Goal: Task Accomplishment & Management: Use online tool/utility

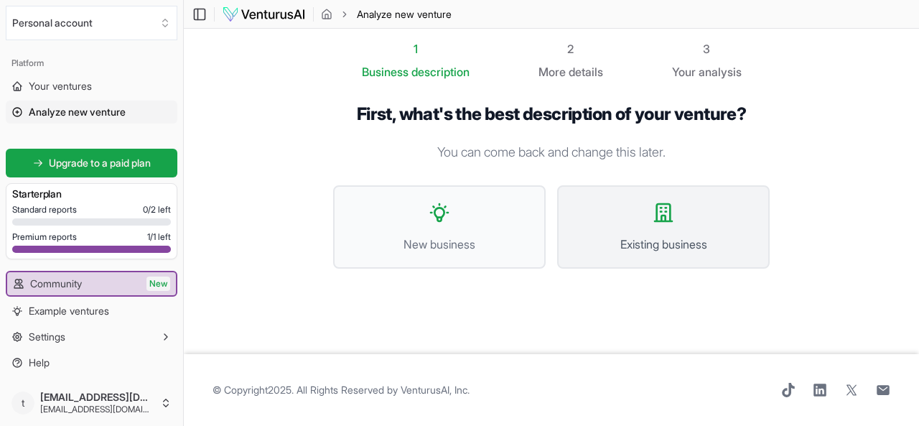
click at [663, 218] on icon at bounding box center [663, 212] width 23 height 23
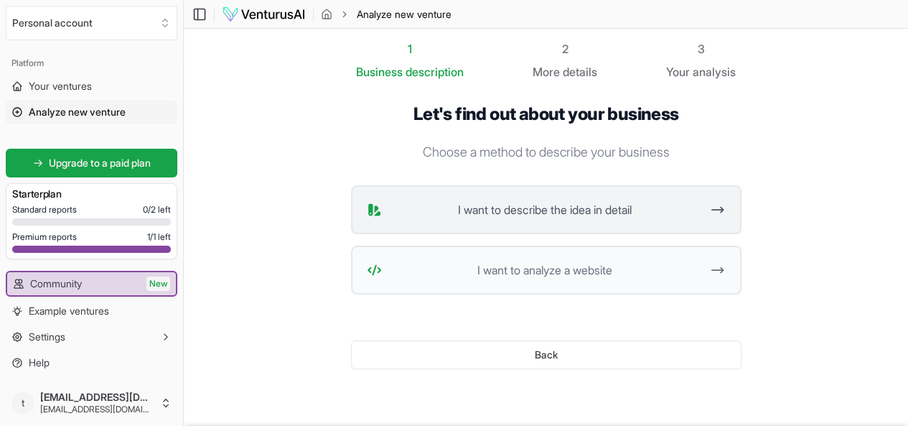
click at [662, 208] on span "I want to describe the idea in detail" at bounding box center [545, 209] width 315 height 17
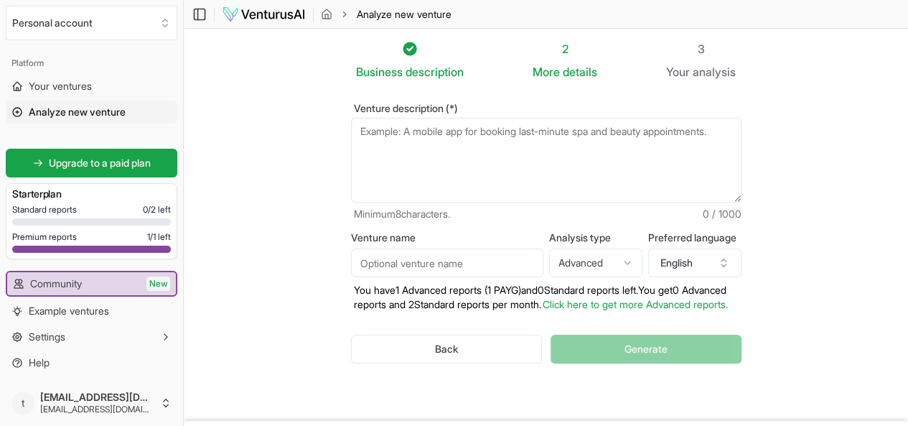
click at [379, 154] on textarea "Venture description (*)" at bounding box center [546, 160] width 391 height 85
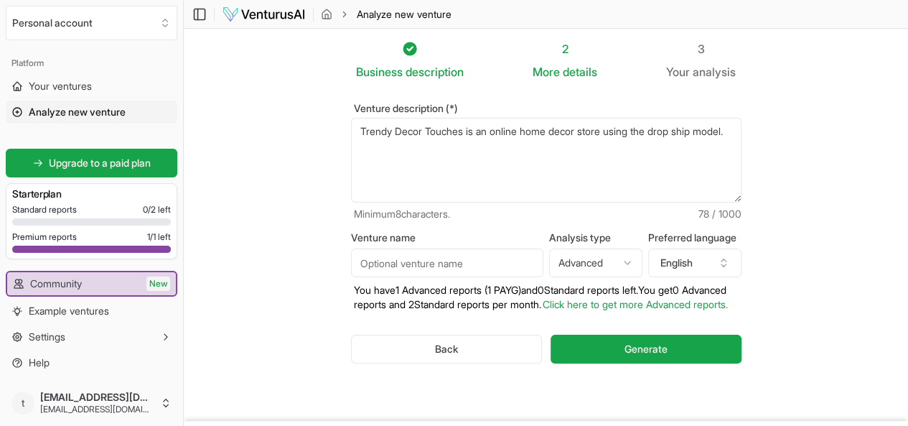
paste textarea "Overview Next section About Trendy Decor Touches Trendy Decor Touches is a prom…"
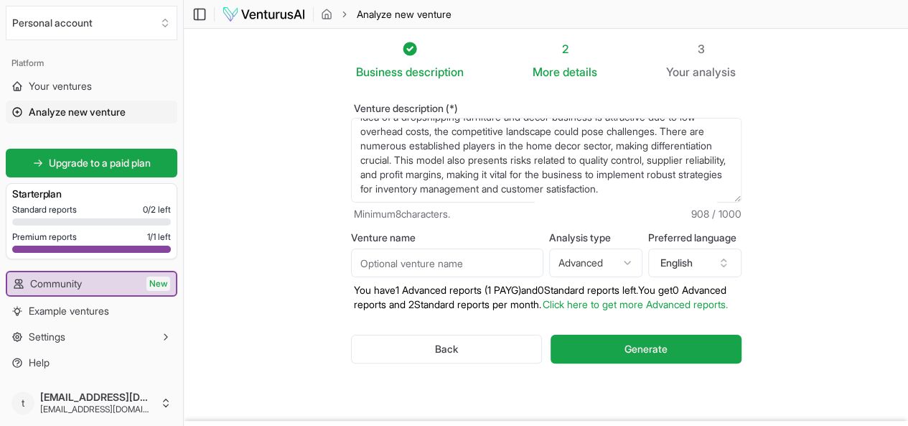
scroll to position [79, 0]
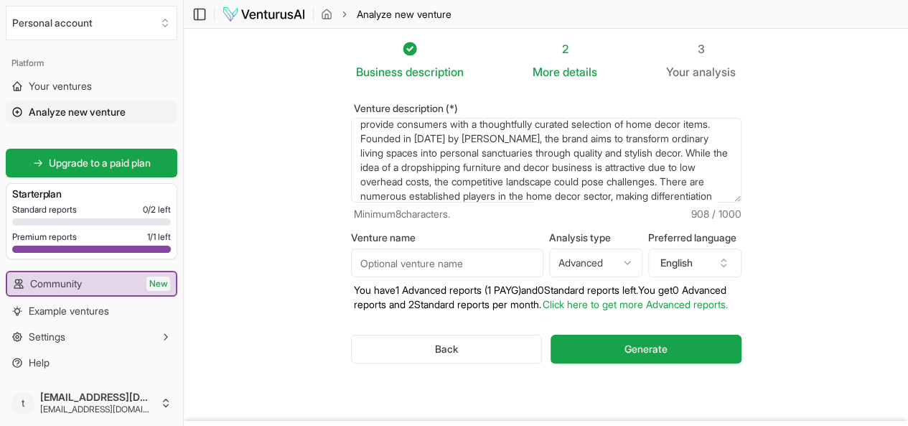
click at [434, 136] on textarea "Trendy Decor Touches is an online home decor store using the drop ship model. O…" at bounding box center [546, 160] width 391 height 85
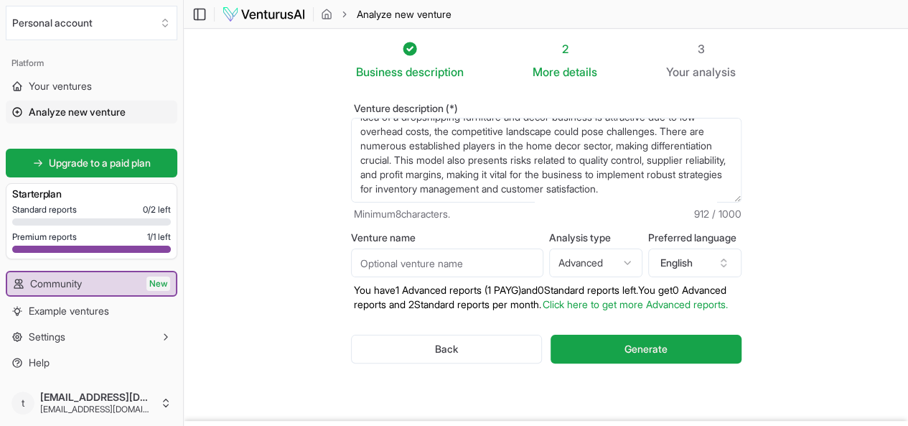
drag, startPoint x: 336, startPoint y: 144, endPoint x: 349, endPoint y: 210, distance: 67.3
click at [351, 210] on div "Venture description (*) Trendy Decor Touches is an online home decor store usin…" at bounding box center [546, 162] width 391 height 118
paste textarea "Trendy Decor Touches where we believe that every home deserves to be a sanctuar…"
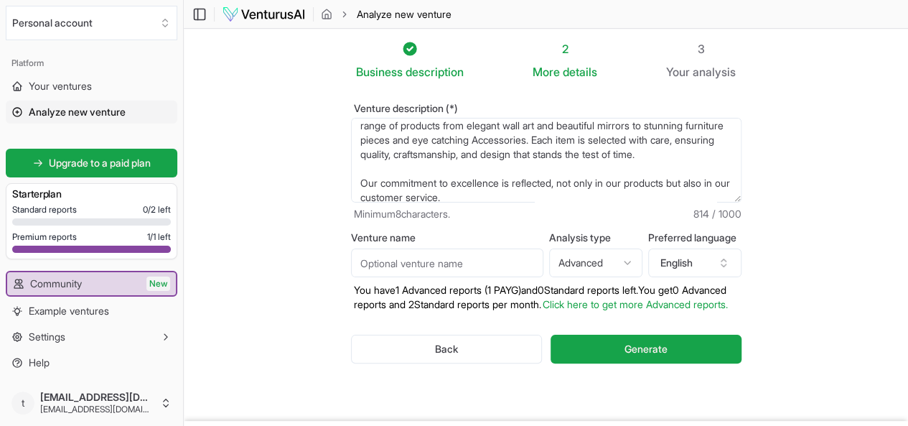
scroll to position [129, 0]
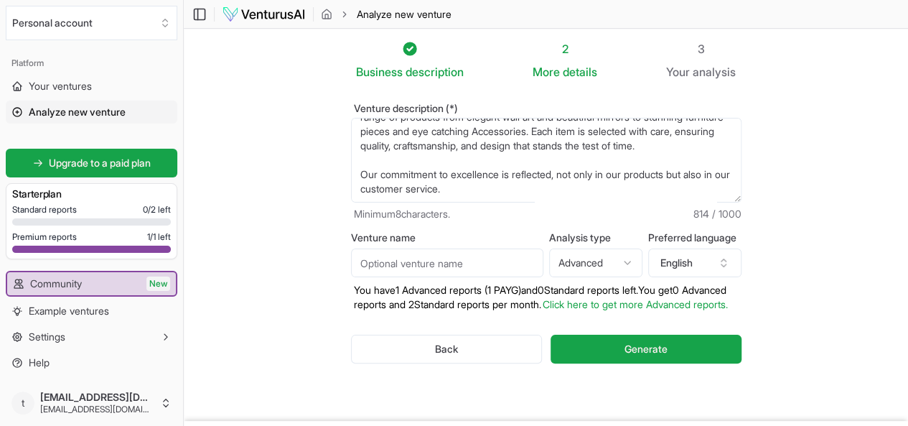
type textarea "Trendy Decor Touches is an online home decor store using the drop ship model. T…"
click at [360, 259] on input "Venture name" at bounding box center [447, 262] width 192 height 29
type input "Trendy Decor Touches"
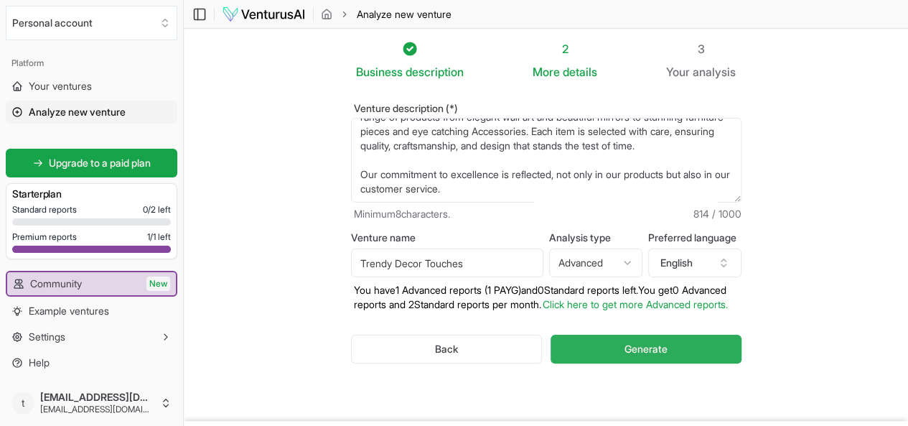
click at [641, 350] on span "Generate" at bounding box center [646, 349] width 43 height 14
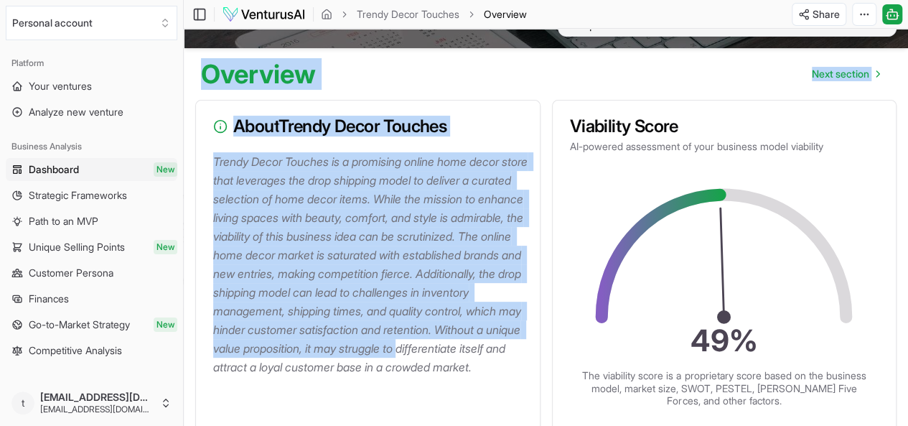
scroll to position [144, 0]
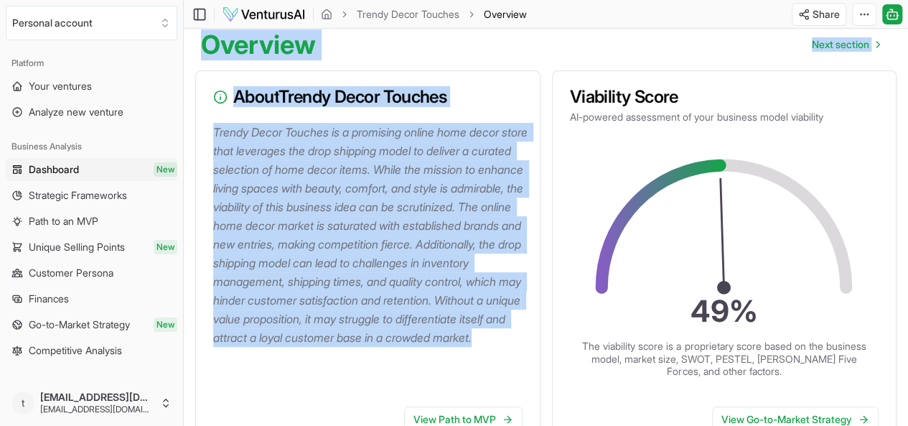
drag, startPoint x: 197, startPoint y: 187, endPoint x: 495, endPoint y: 368, distance: 348.1
copy main "Overview Next section About Trendy Decor Touches Trendy Decor Touches is a prom…"
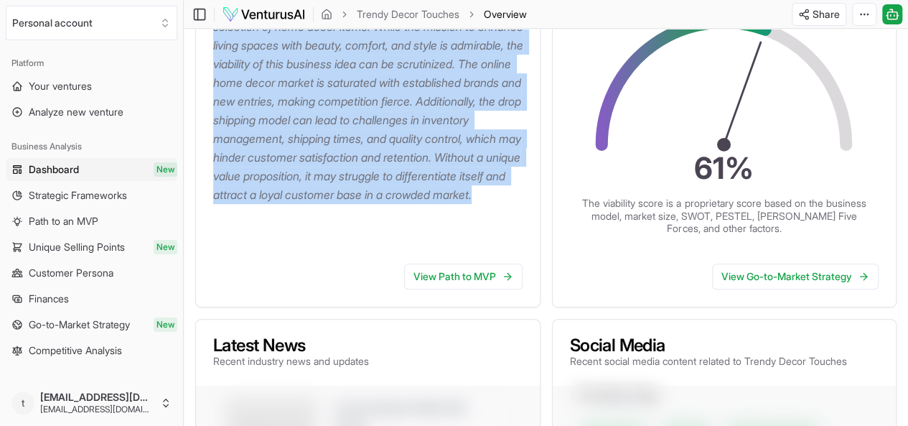
scroll to position [287, 0]
click at [465, 279] on link "View Path to MVP" at bounding box center [463, 276] width 118 height 26
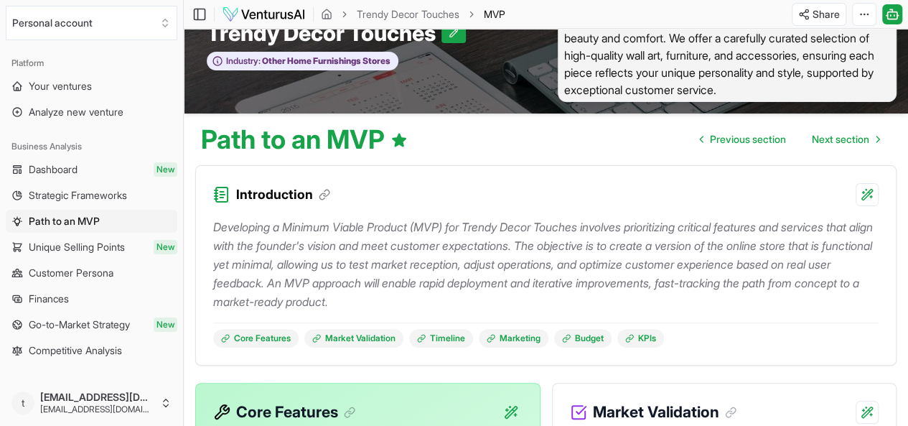
scroll to position [72, 0]
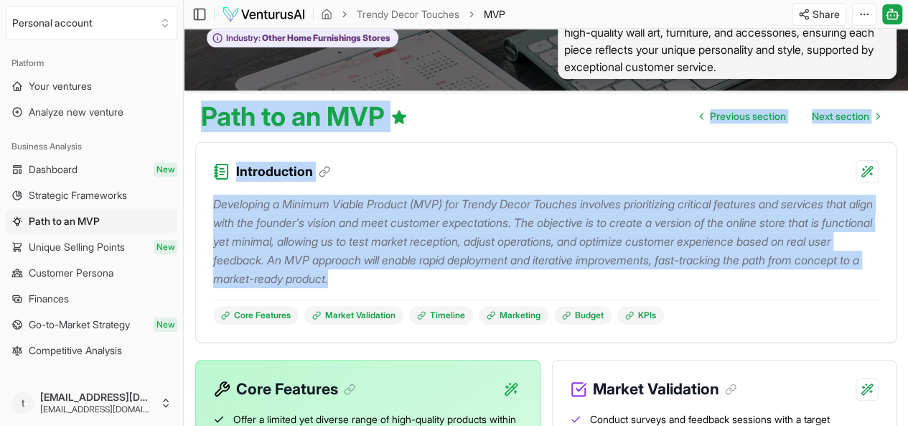
drag, startPoint x: 197, startPoint y: 105, endPoint x: 516, endPoint y: 287, distance: 367.3
copy main "Path to an MVP Previous section Next section Introduction Developing a Minimum …"
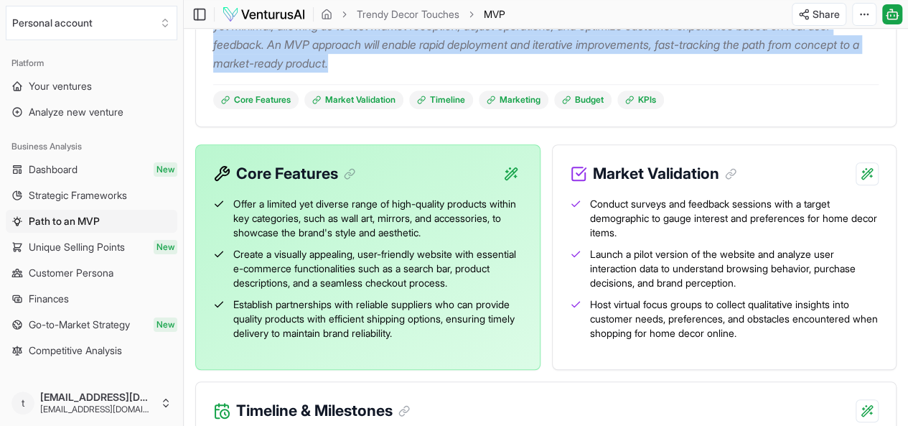
scroll to position [359, 0]
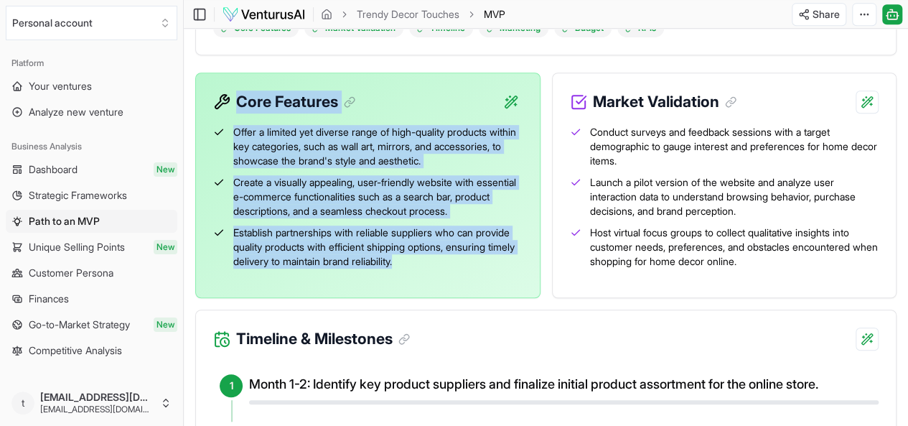
drag, startPoint x: 221, startPoint y: 91, endPoint x: 510, endPoint y: 278, distance: 343.8
click at [510, 278] on div "Core Features Offer a limited yet diverse range of high-quality products within…" at bounding box center [367, 185] width 345 height 225
copy div "Core Features Offer a limited yet diverse range of high-quality products within…"
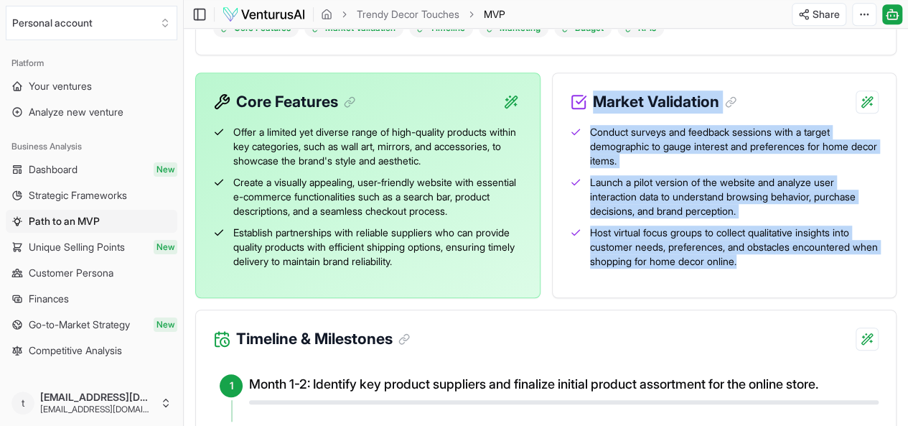
drag, startPoint x: 570, startPoint y: 94, endPoint x: 800, endPoint y: 262, distance: 284.7
click at [800, 262] on div "Market Validation Conduct surveys and feedback sessions with a target demograph…" at bounding box center [724, 185] width 345 height 225
copy div "Market Validation Conduct surveys and feedback sessions with a target demograph…"
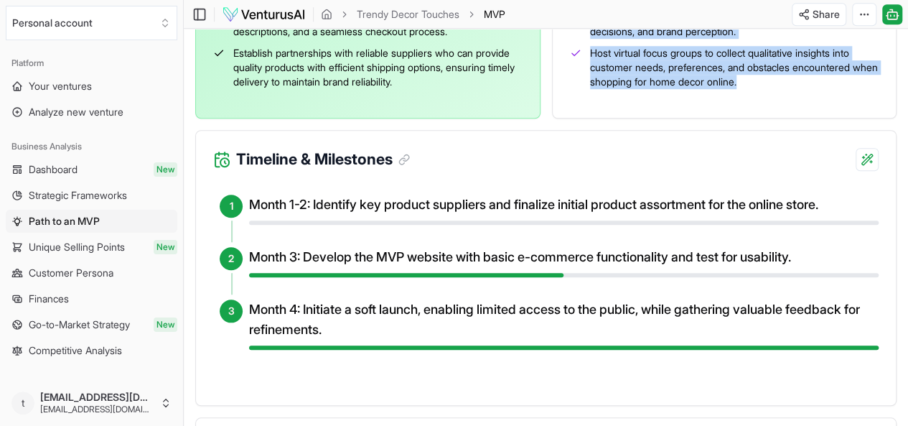
scroll to position [575, 0]
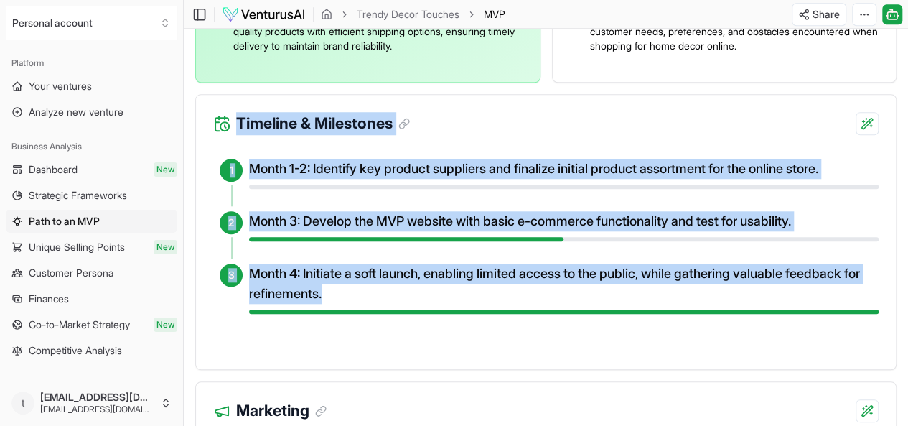
drag, startPoint x: 239, startPoint y: 122, endPoint x: 386, endPoint y: 299, distance: 230.1
click at [386, 299] on div "Timeline & Milestones 1 Month 1-2: Identify key product suppliers and finalize …" at bounding box center [546, 232] width 702 height 276
copy div "Timeline & Milestones 1 Month 1-2: Identify key product suppliers and finalize …"
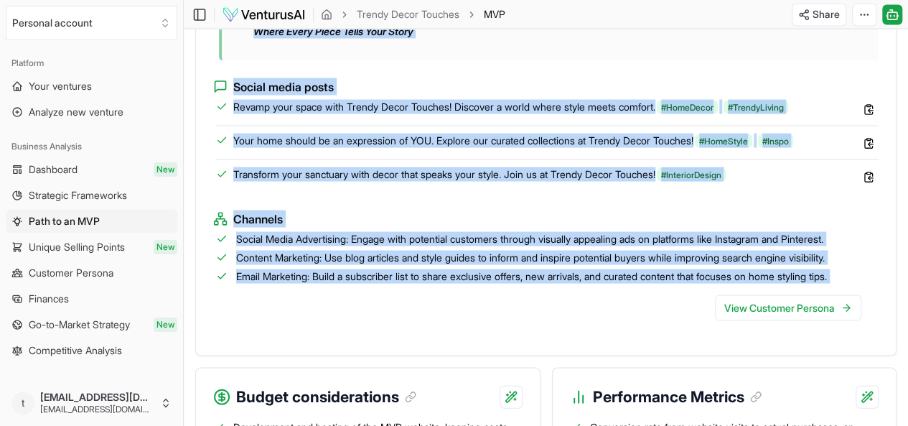
scroll to position [1364, 0]
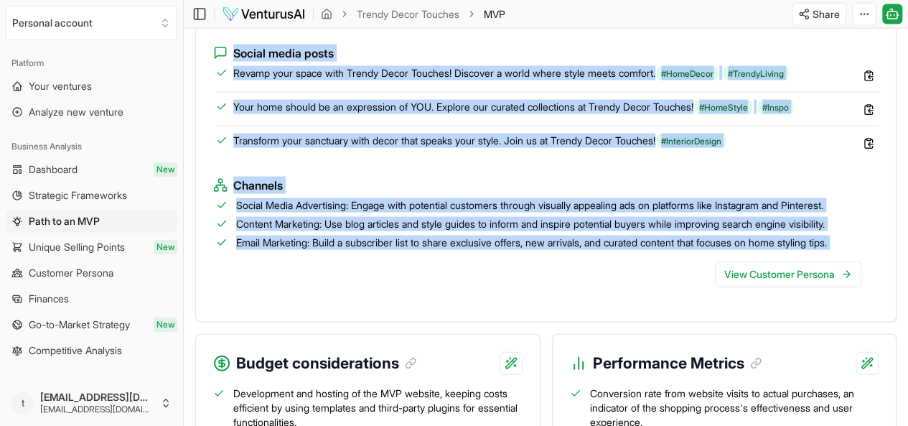
drag, startPoint x: 237, startPoint y: 48, endPoint x: 422, endPoint y: 291, distance: 305.4
copy div "Marketing Explore the proposed marketing strategies, potential slogans, social …"
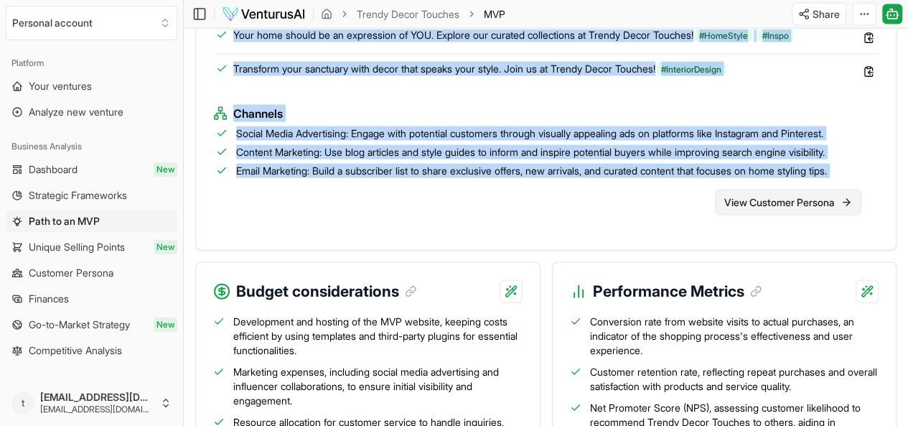
click at [781, 215] on link "View Customer Persona" at bounding box center [788, 203] width 146 height 26
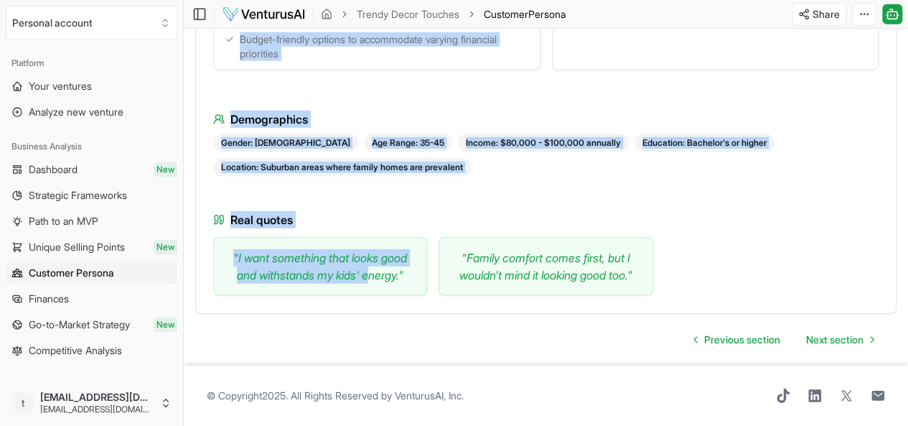
scroll to position [2124, 0]
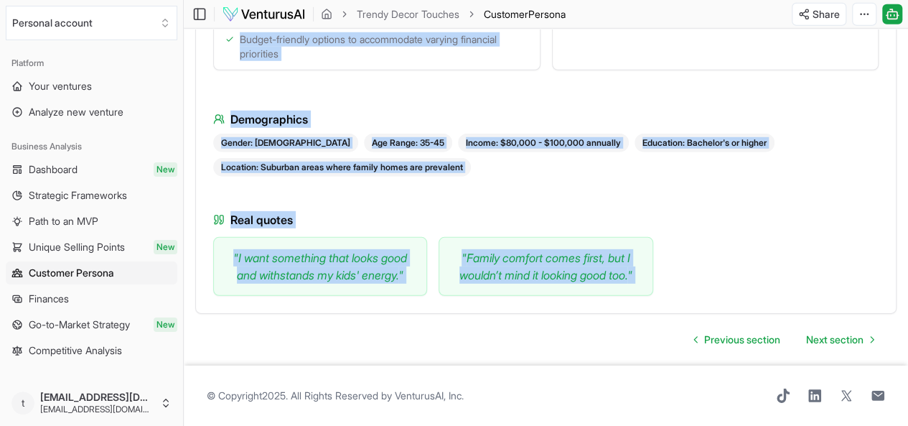
drag, startPoint x: 195, startPoint y: 185, endPoint x: 599, endPoint y: 312, distance: 423.1
copy main "Customer Persona Previous section Next section Introduction In targeting the id…"
click at [839, 332] on span "Next section" at bounding box center [834, 339] width 57 height 14
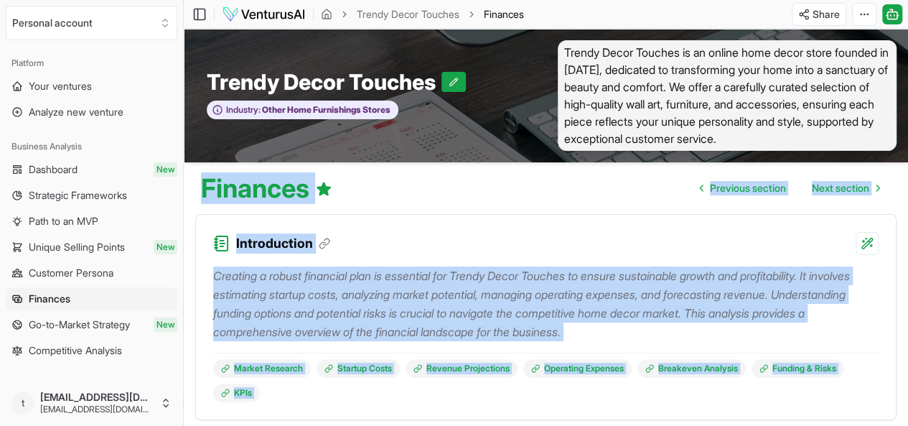
click at [480, 289] on p "Creating a robust financial plan is essential for Trendy Decor Touches to ensur…" at bounding box center [546, 303] width 666 height 75
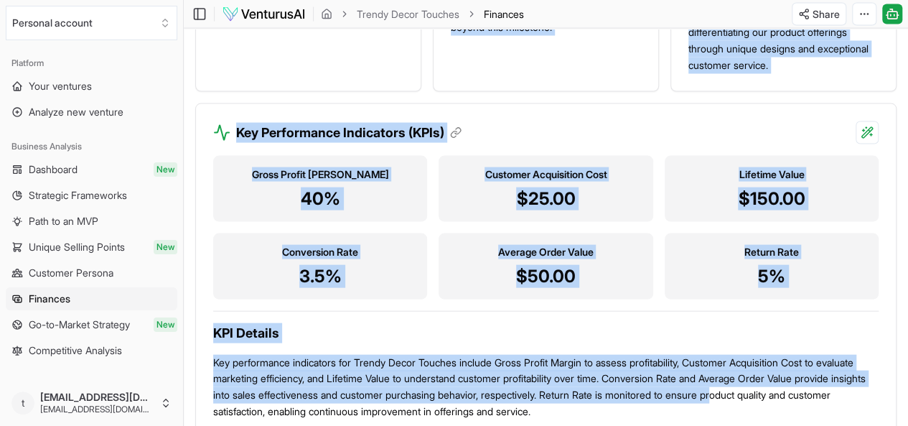
scroll to position [1508, 0]
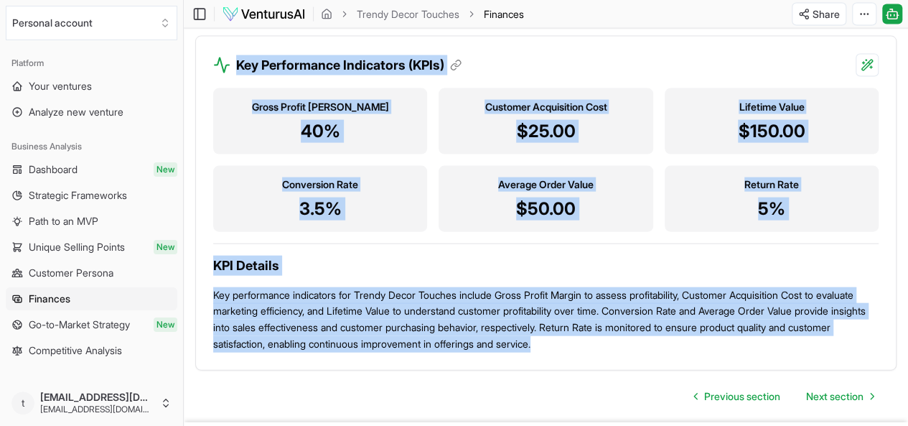
drag, startPoint x: 198, startPoint y: 185, endPoint x: 814, endPoint y: 368, distance: 642.8
copy main "Finances Previous section Next section Introduction Creating a robust financial…"
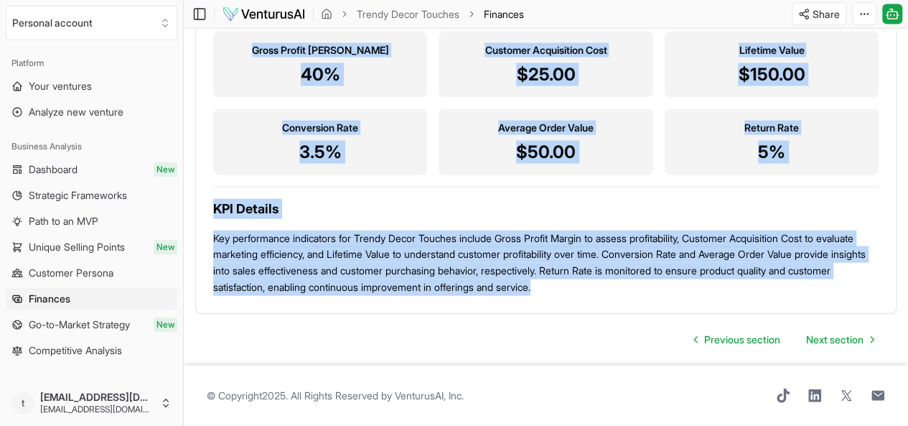
scroll to position [1606, 0]
click at [839, 332] on span "Next section" at bounding box center [834, 339] width 57 height 14
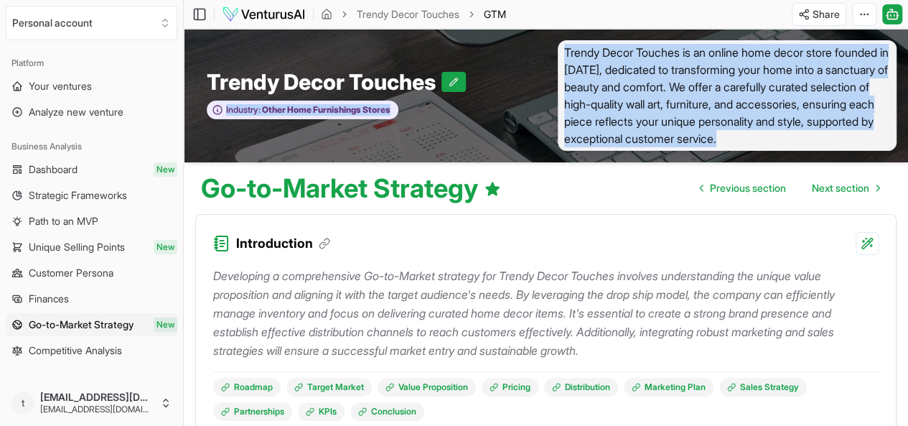
drag, startPoint x: 191, startPoint y: 152, endPoint x: 200, endPoint y: 200, distance: 49.6
click at [201, 200] on h1 "Go-to-Market Strategy" at bounding box center [351, 188] width 300 height 29
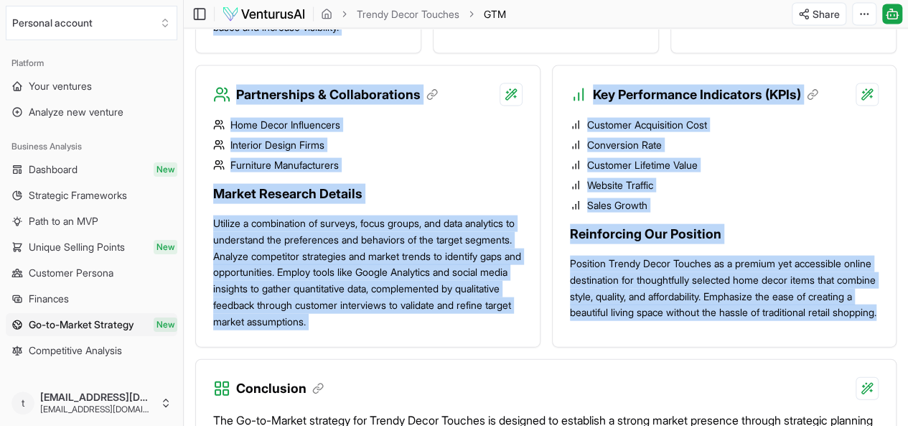
scroll to position [1508, 0]
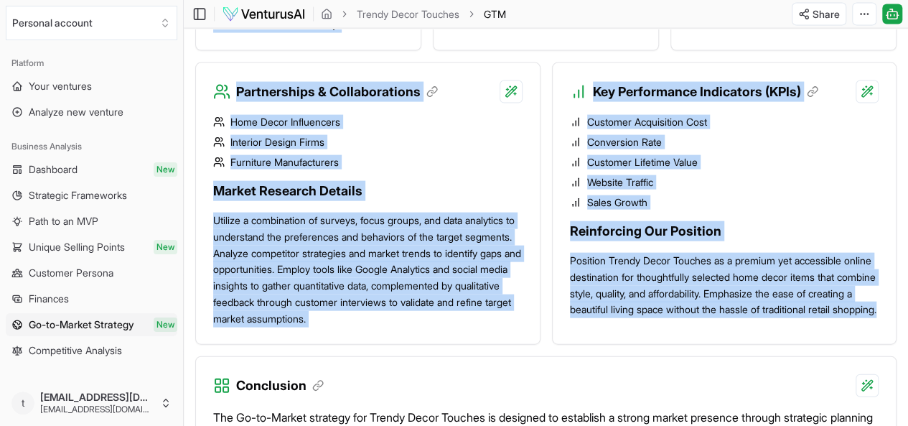
drag, startPoint x: 197, startPoint y: 176, endPoint x: 768, endPoint y: 367, distance: 602.0
copy main "Lo-ip-Dolors Ametcons Adipisci elitsed Doei tempori Utlaboreetdo Magnaaliqu e a…"
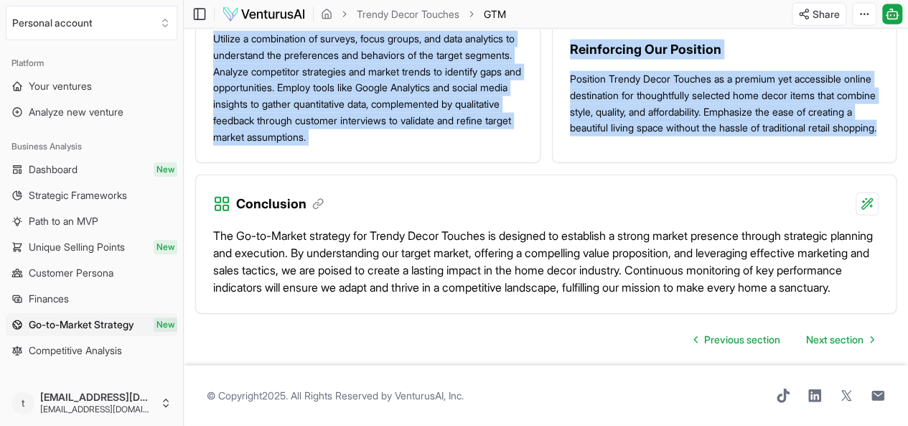
scroll to position [1751, 0]
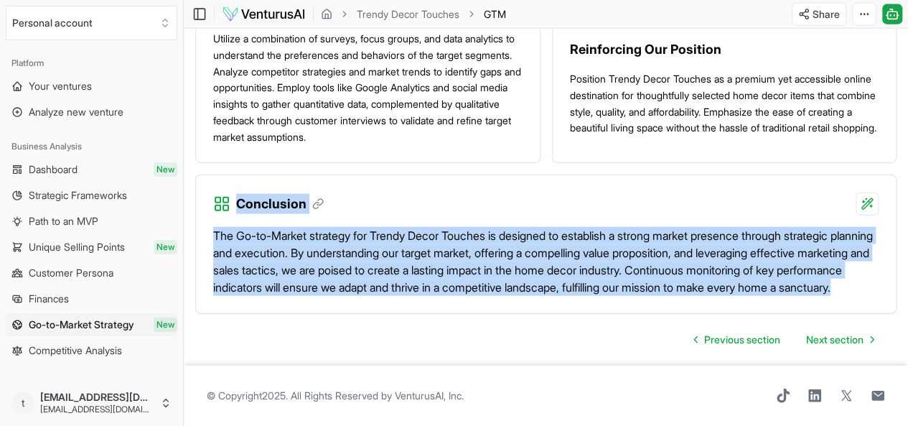
drag, startPoint x: 236, startPoint y: 170, endPoint x: 430, endPoint y: 285, distance: 226.0
click at [430, 285] on div "Conclusion The Go-to-Market strategy for Trendy Decor Touches is designed to es…" at bounding box center [546, 244] width 702 height 139
copy div "Conclusion The Go-to-Market strategy for Trendy Decor Touches is designed to es…"
click at [819, 332] on span "Next section" at bounding box center [834, 339] width 57 height 14
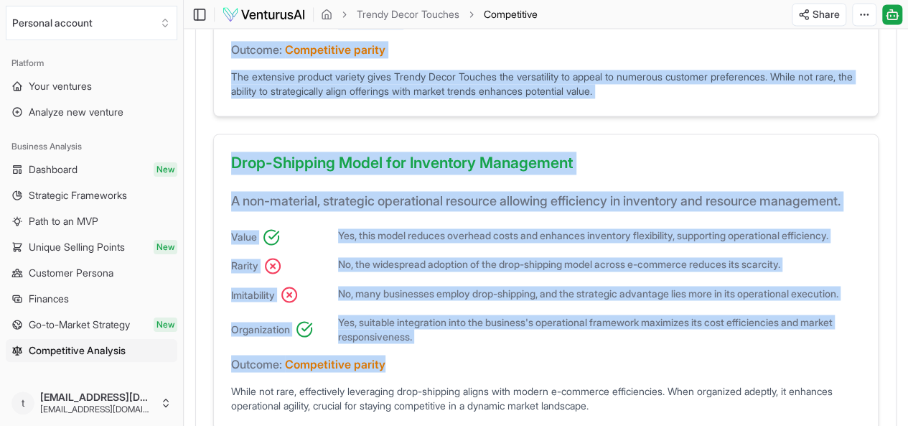
scroll to position [1221, 0]
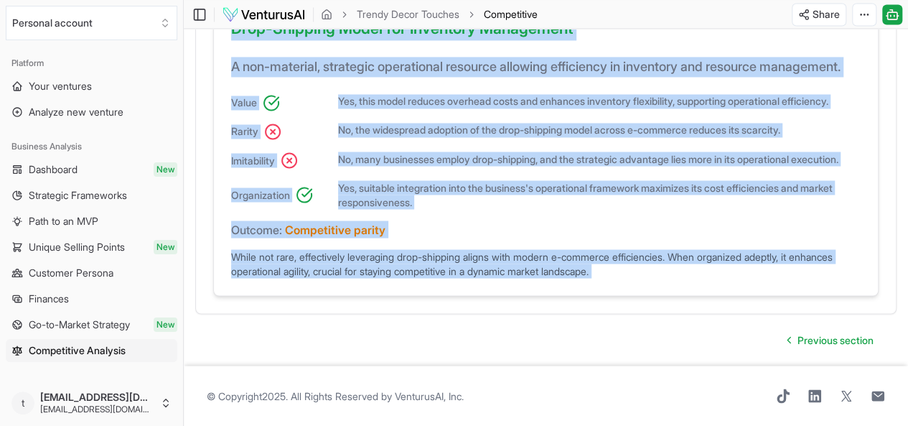
drag, startPoint x: 194, startPoint y: 110, endPoint x: 638, endPoint y: 372, distance: 515.4
click at [381, 354] on div "Previous section" at bounding box center [546, 339] width 702 height 29
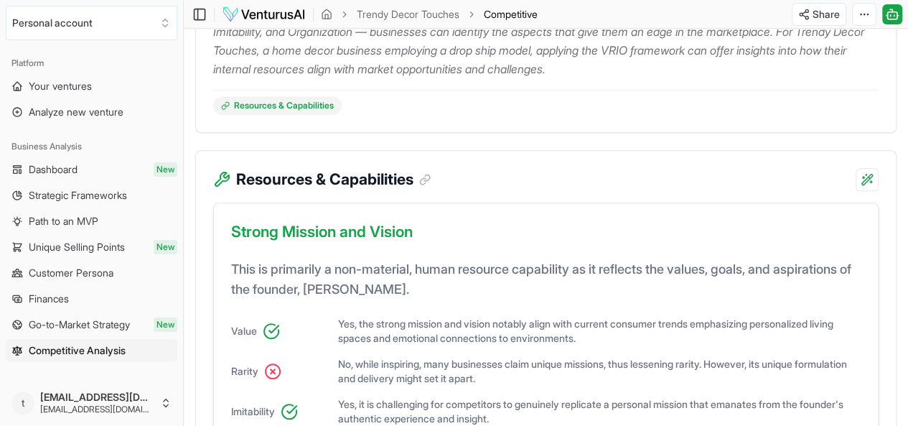
scroll to position [215, 0]
